Goal: Task Accomplishment & Management: Understand process/instructions

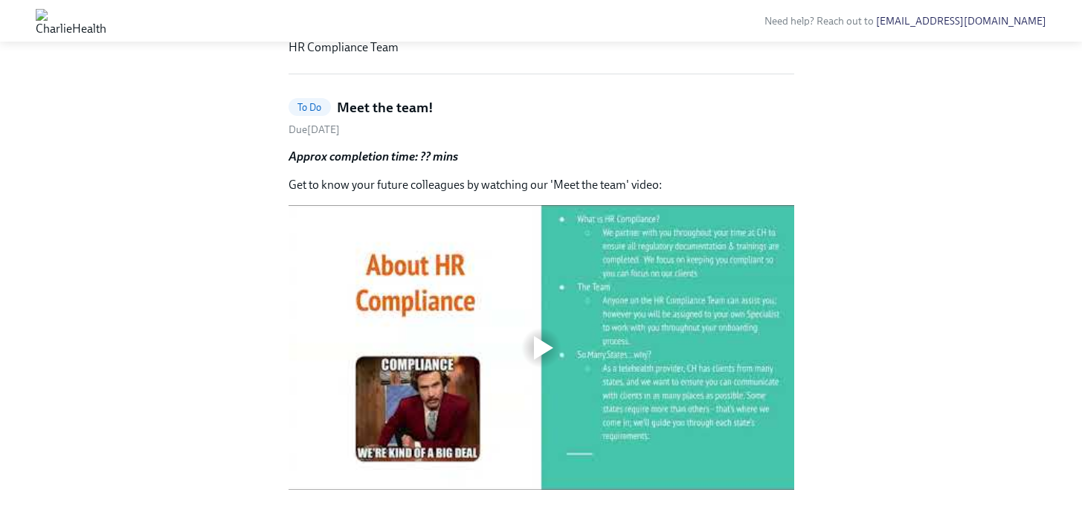
scroll to position [526, 0]
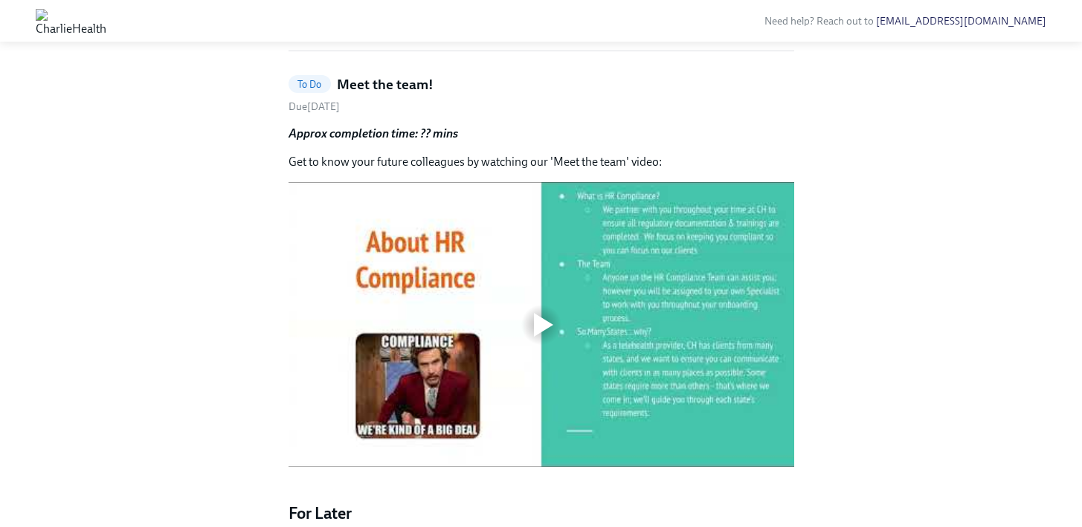
click at [319, 90] on span "To Do" at bounding box center [309, 84] width 42 height 11
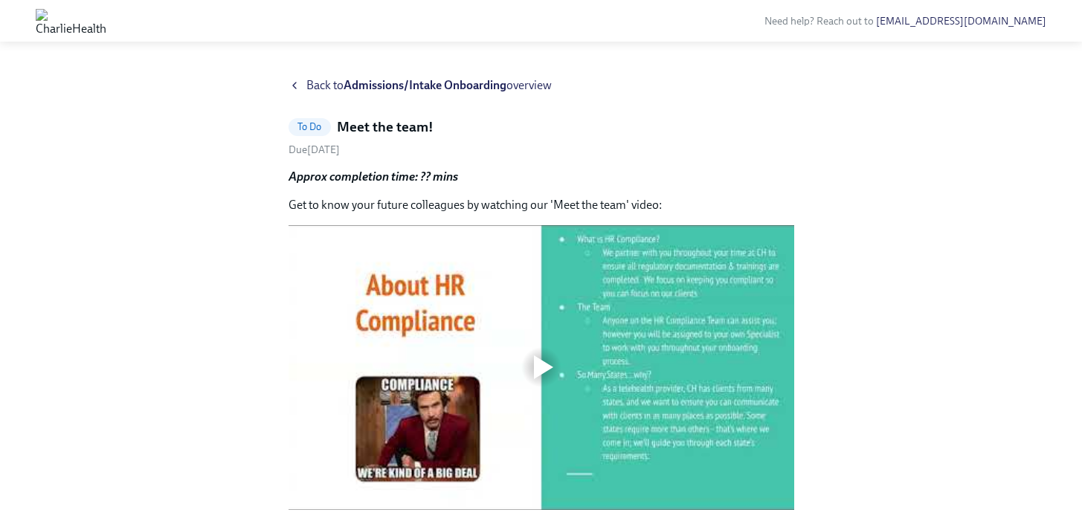
click at [310, 87] on span "Back to Admissions/Intake Onboarding overview" at bounding box center [428, 85] width 245 height 16
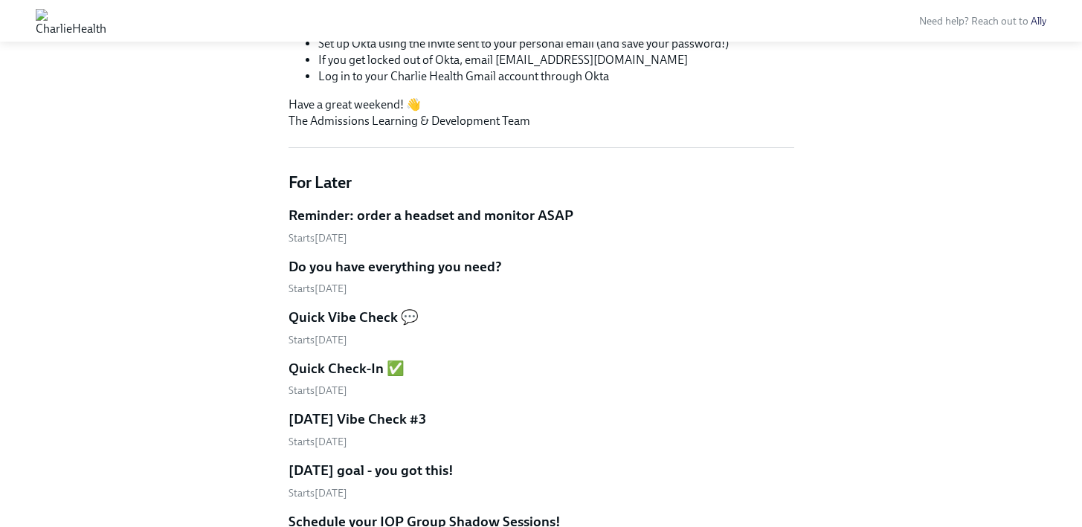
scroll to position [848, 0]
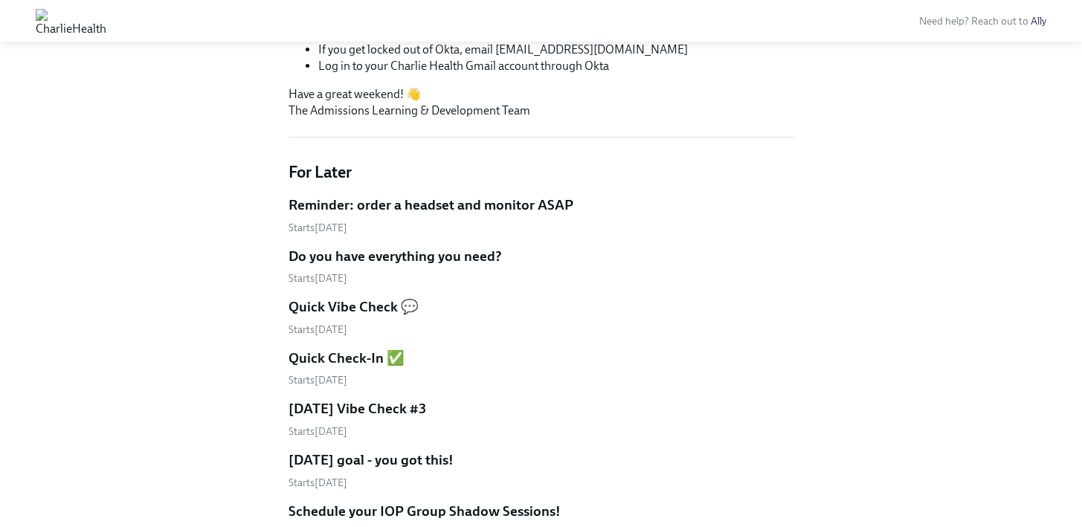
click at [392, 207] on h5 "Reminder: order a headset and monitor ASAP" at bounding box center [430, 205] width 285 height 19
